Goal: Transaction & Acquisition: Purchase product/service

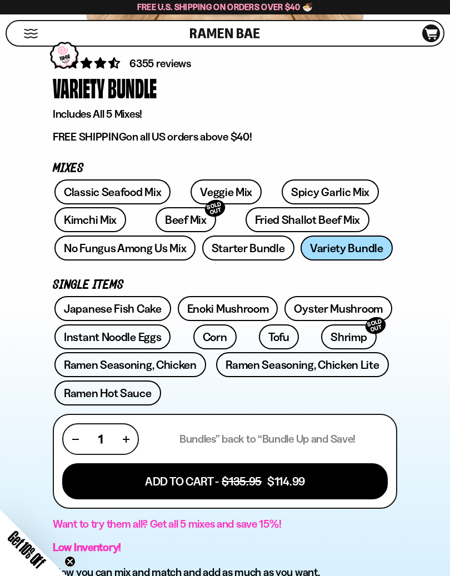
scroll to position [329, 0]
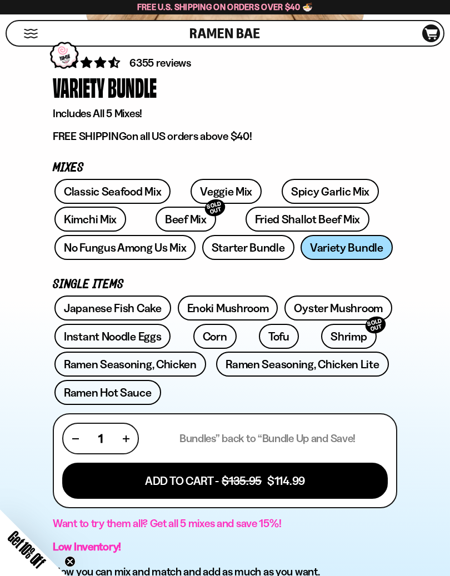
click at [247, 249] on link "Starter Bundle" at bounding box center [248, 247] width 92 height 25
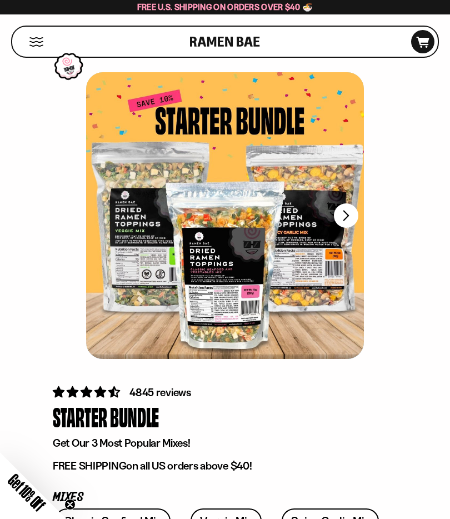
click at [341, 219] on button "FADCB6FD-DFAB-4417-9F21-029242090B77" at bounding box center [346, 215] width 24 height 24
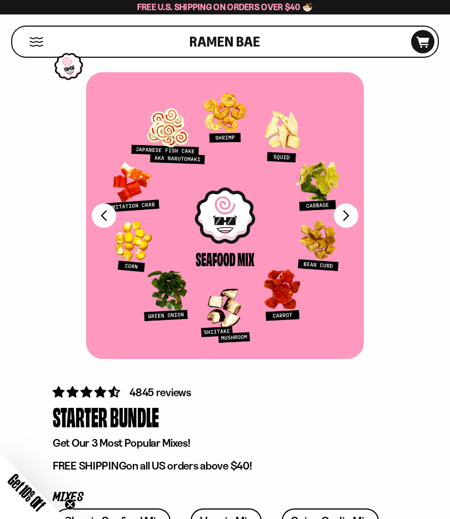
click at [349, 217] on button "FADCB6FD-DFAB-4417-9F21-029242090B77" at bounding box center [346, 215] width 24 height 24
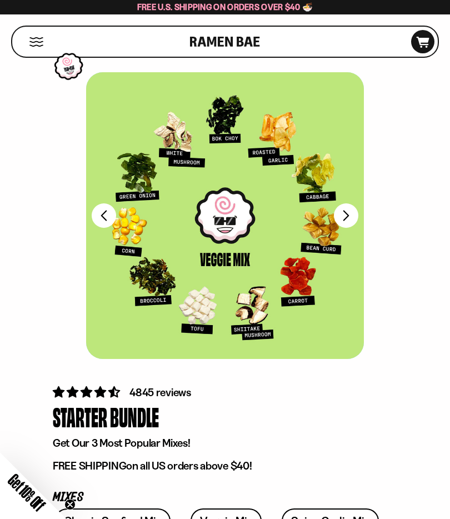
click at [347, 215] on button "FADCB6FD-DFAB-4417-9F21-029242090B77" at bounding box center [346, 215] width 24 height 24
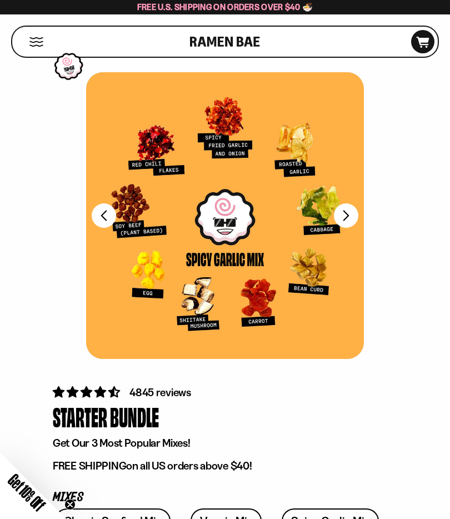
click at [352, 213] on button "FADCB6FD-DFAB-4417-9F21-029242090B77" at bounding box center [346, 215] width 24 height 24
click at [347, 209] on button "FADCB6FD-DFAB-4417-9F21-029242090B77" at bounding box center [346, 215] width 24 height 24
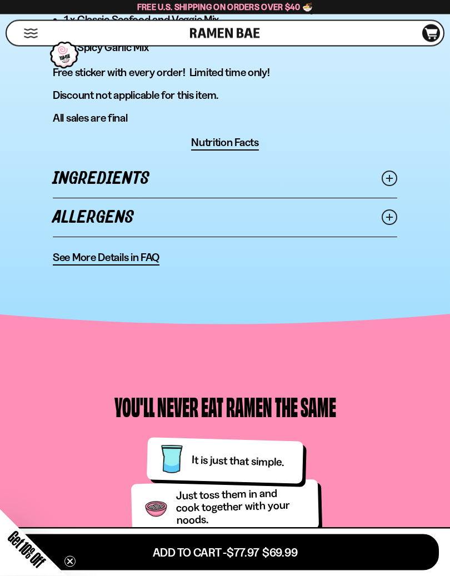
scroll to position [906, 0]
click at [386, 182] on icon at bounding box center [389, 178] width 16 height 16
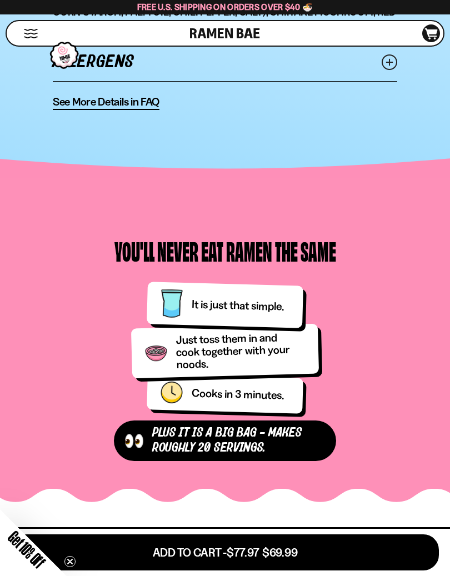
scroll to position [1324, 0]
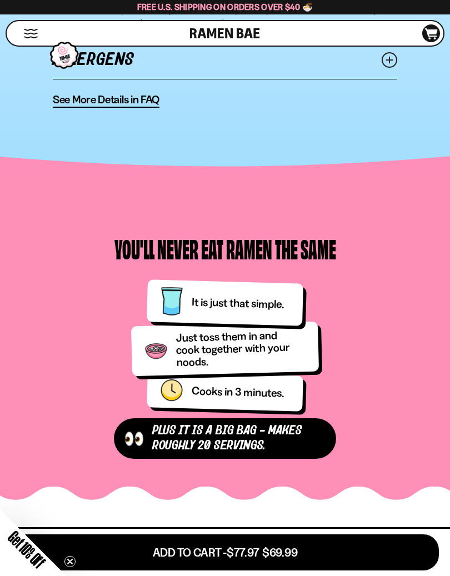
click at [115, 97] on span "See More Details in FAQ" at bounding box center [106, 100] width 107 height 14
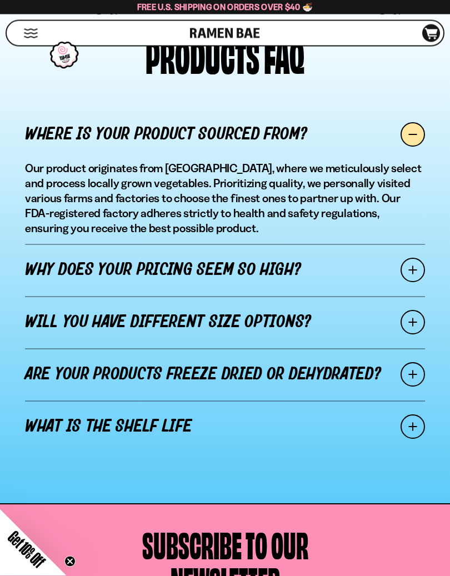
scroll to position [903, 0]
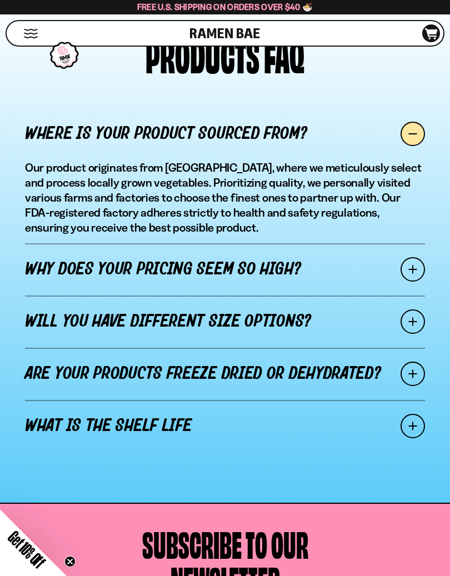
click at [413, 325] on span at bounding box center [412, 321] width 24 height 24
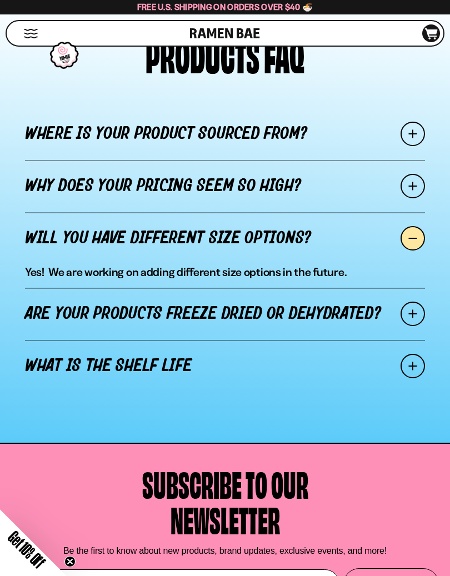
click at [413, 315] on span at bounding box center [412, 313] width 24 height 24
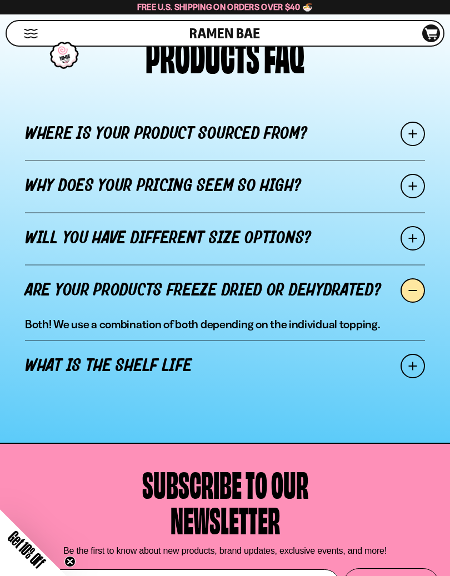
click at [411, 369] on span at bounding box center [412, 366] width 24 height 24
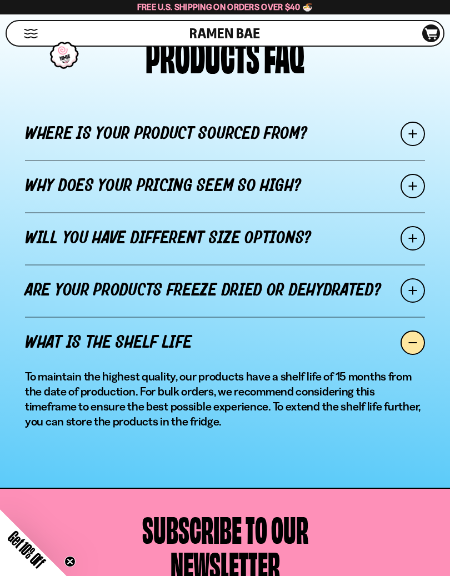
click at [413, 183] on span at bounding box center [412, 186] width 24 height 24
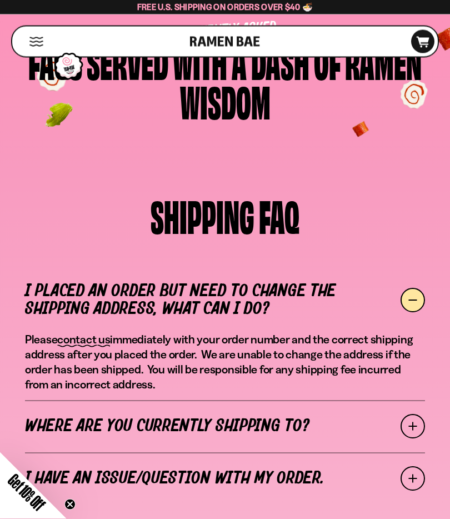
scroll to position [0, 0]
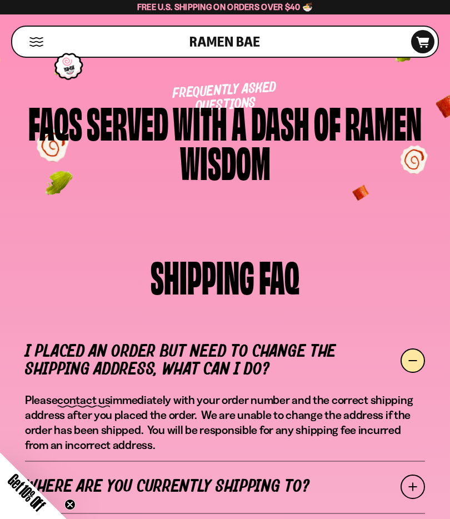
click at [38, 39] on button "Mobile Menu Trigger" at bounding box center [36, 41] width 15 height 9
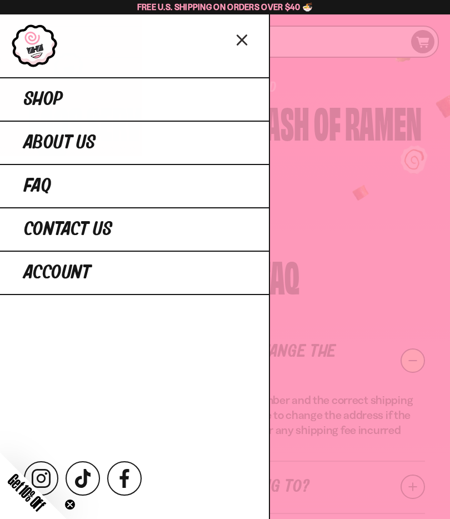
click at [204, 93] on link "Shop" at bounding box center [134, 98] width 269 height 43
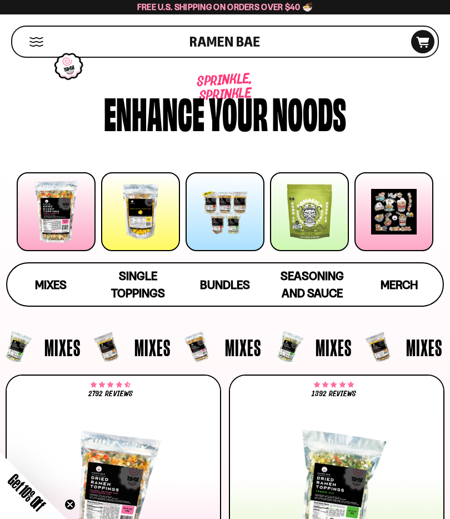
click at [53, 223] on div at bounding box center [56, 211] width 79 height 79
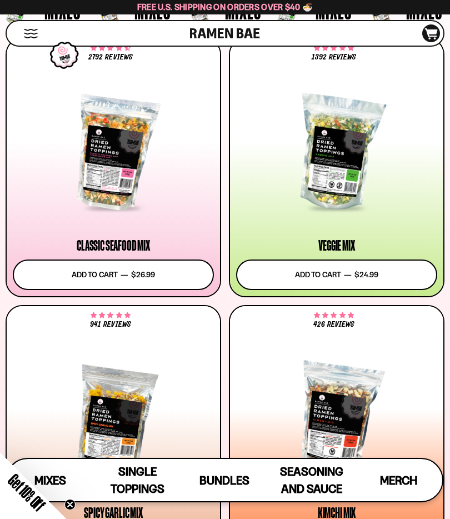
scroll to position [321, 0]
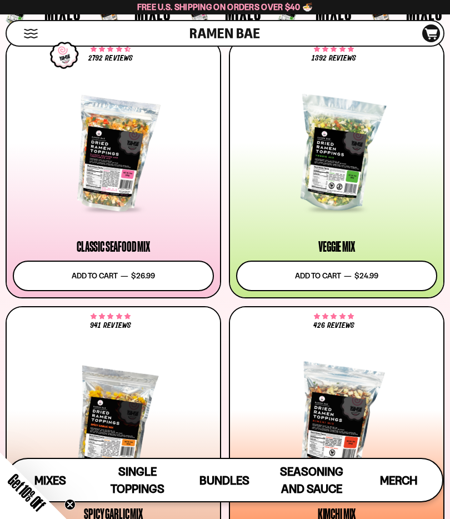
click at [115, 168] on div at bounding box center [113, 154] width 201 height 112
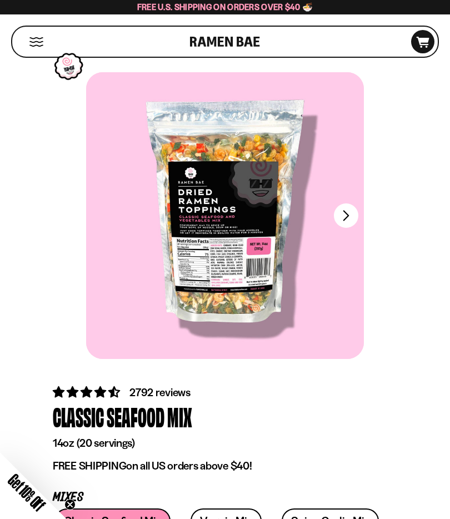
click at [344, 218] on button "FADCB6FD-DFAB-4417-9F21-029242090B77" at bounding box center [346, 215] width 24 height 24
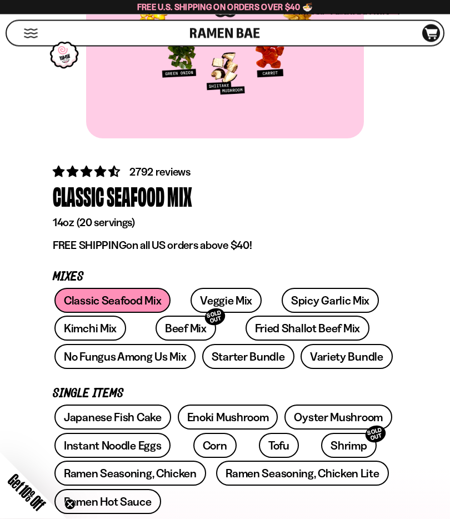
scroll to position [220, 0]
